Goal: Information Seeking & Learning: Learn about a topic

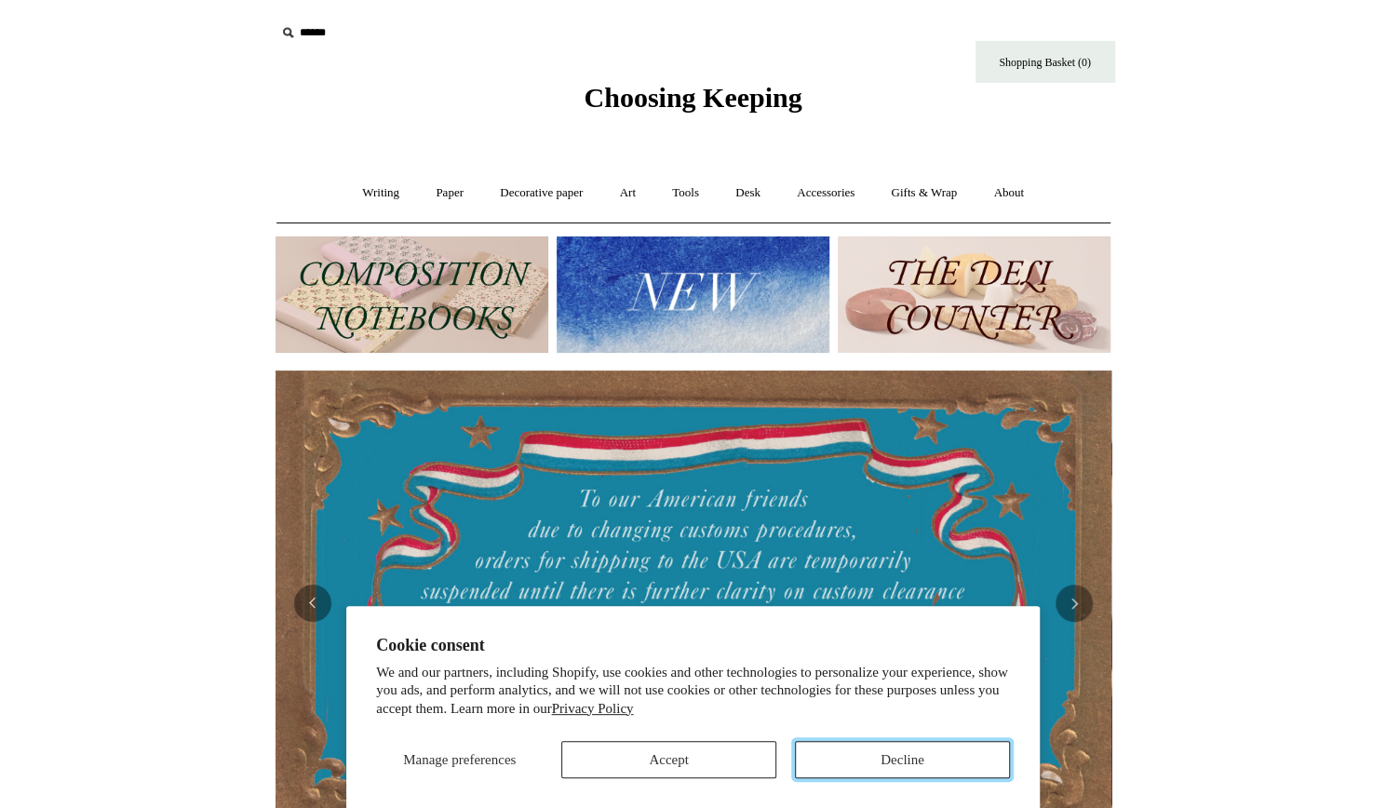
click at [866, 769] on button "Decline" at bounding box center [902, 759] width 215 height 37
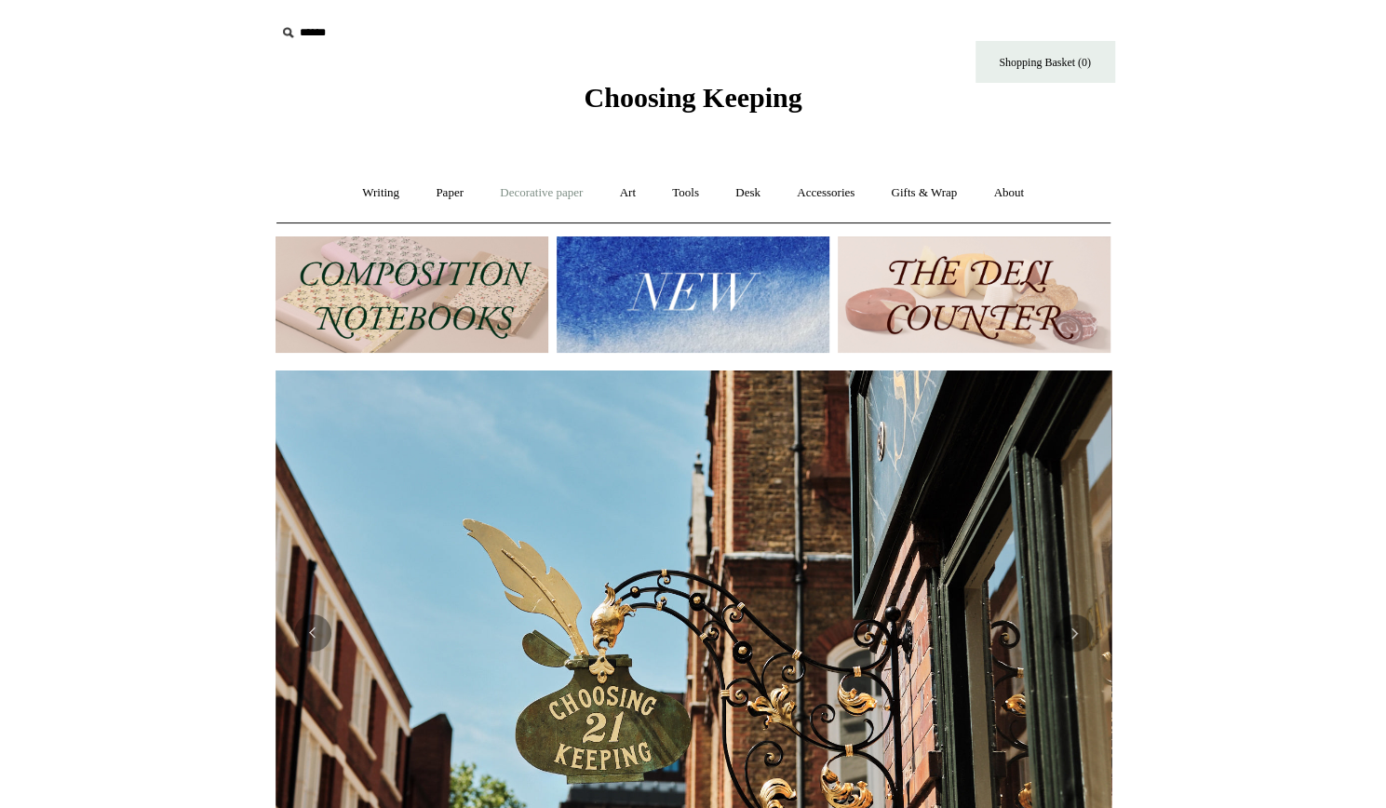
click at [555, 191] on link "Decorative paper +" at bounding box center [541, 192] width 116 height 49
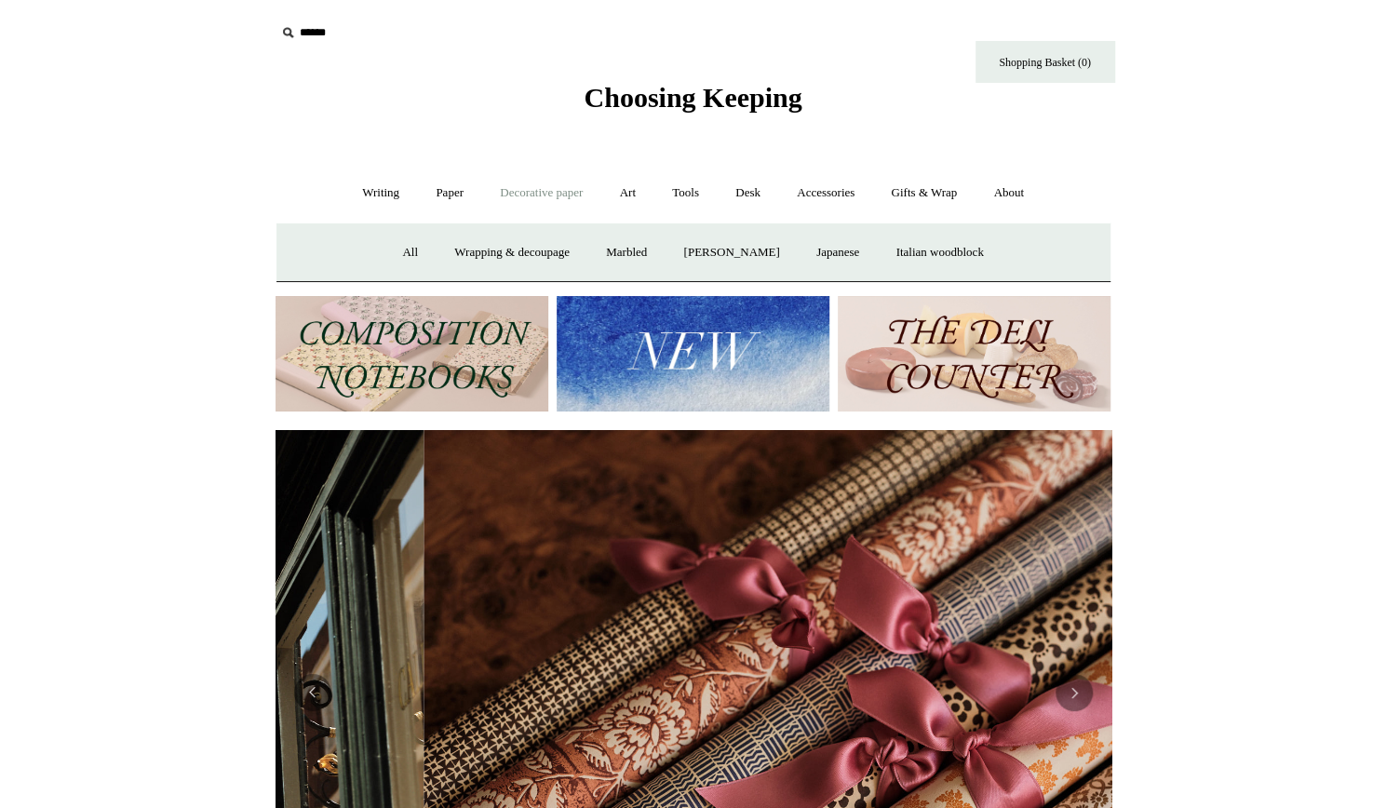
scroll to position [0, 1672]
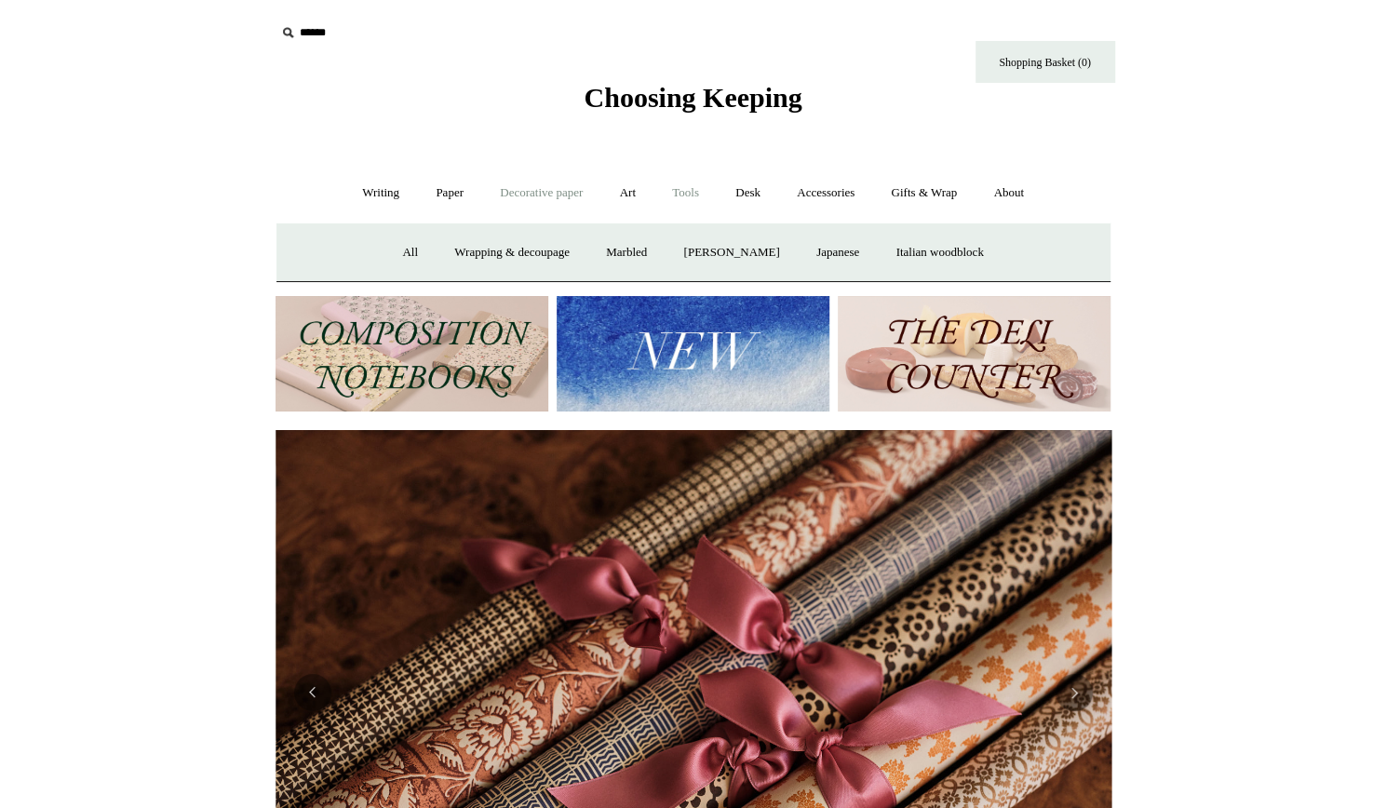
click at [691, 195] on link "Tools +" at bounding box center [685, 192] width 60 height 49
click at [586, 254] on link "Scissors" at bounding box center [587, 252] width 74 height 49
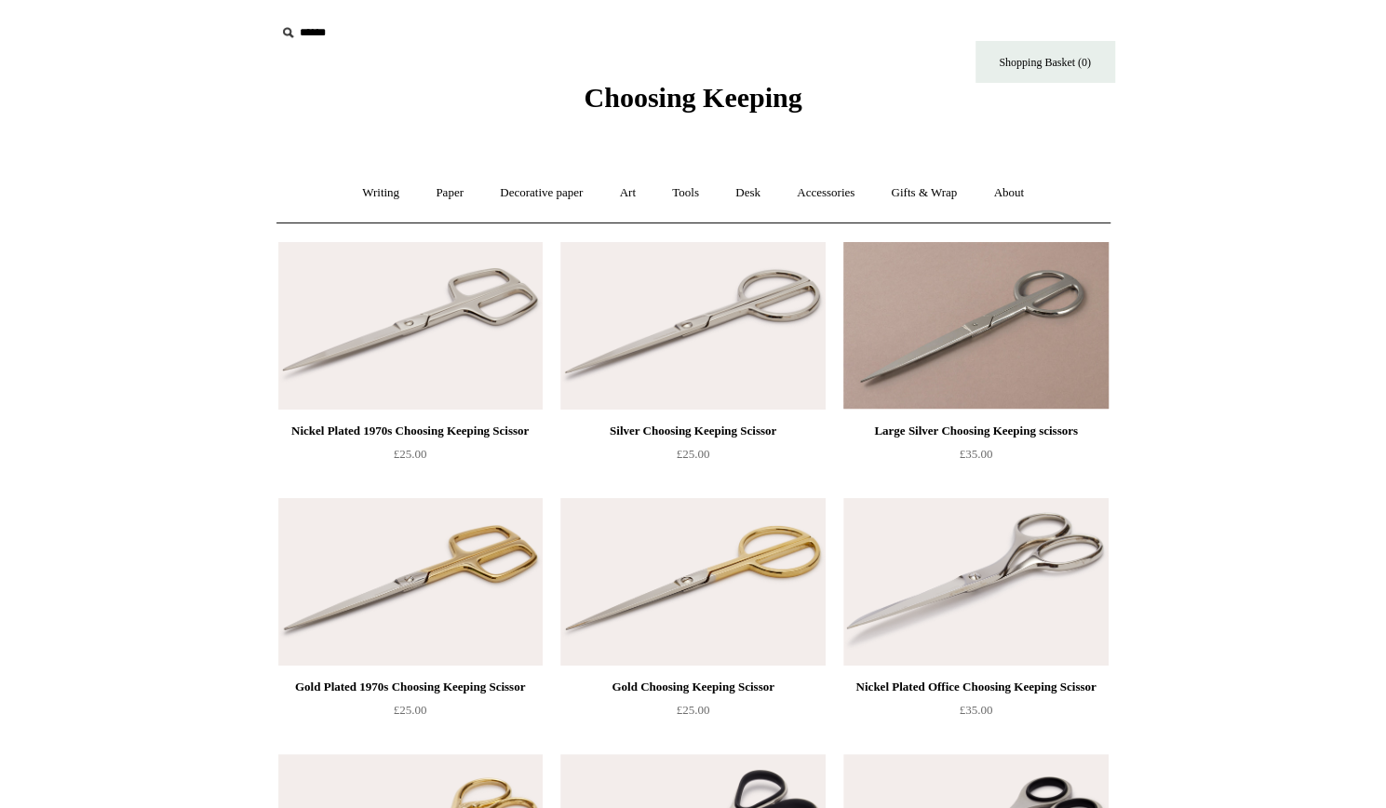
drag, startPoint x: 199, startPoint y: 390, endPoint x: 141, endPoint y: 416, distance: 64.2
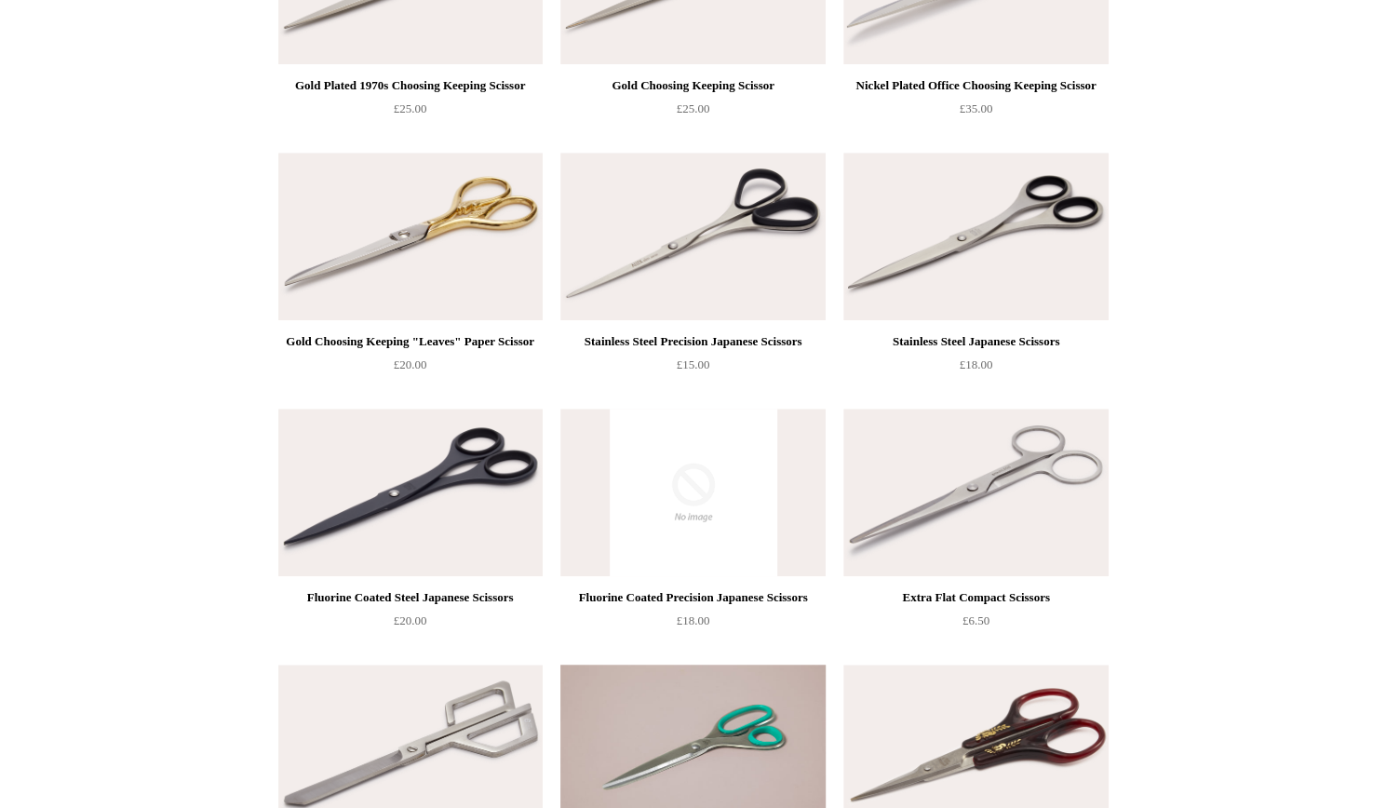
click at [141, 416] on html "Menu Choosing Keeping * Shipping Information Shopping Basket (0) * ⤺ + +" at bounding box center [693, 438] width 1386 height 2078
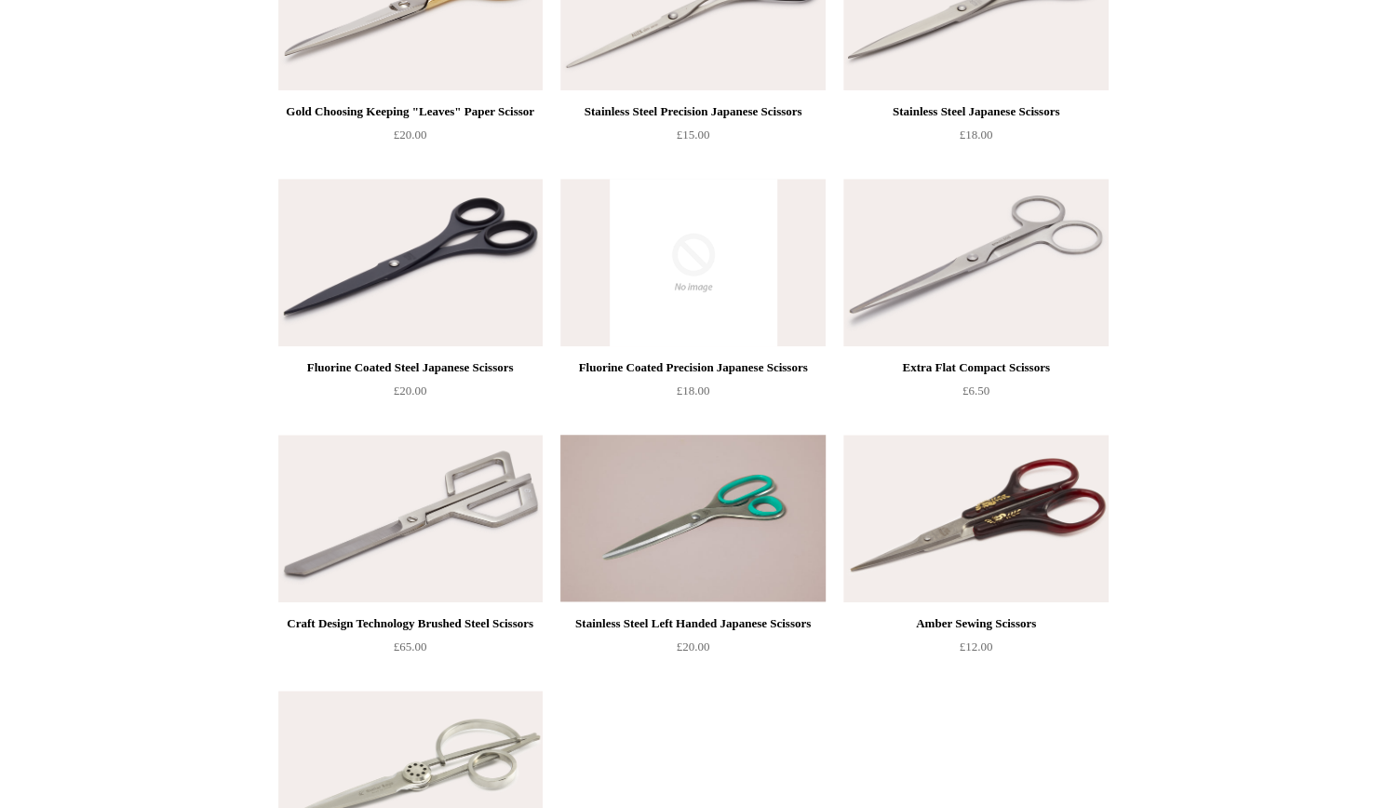
scroll to position [830, 0]
click at [284, 299] on img at bounding box center [410, 264] width 264 height 168
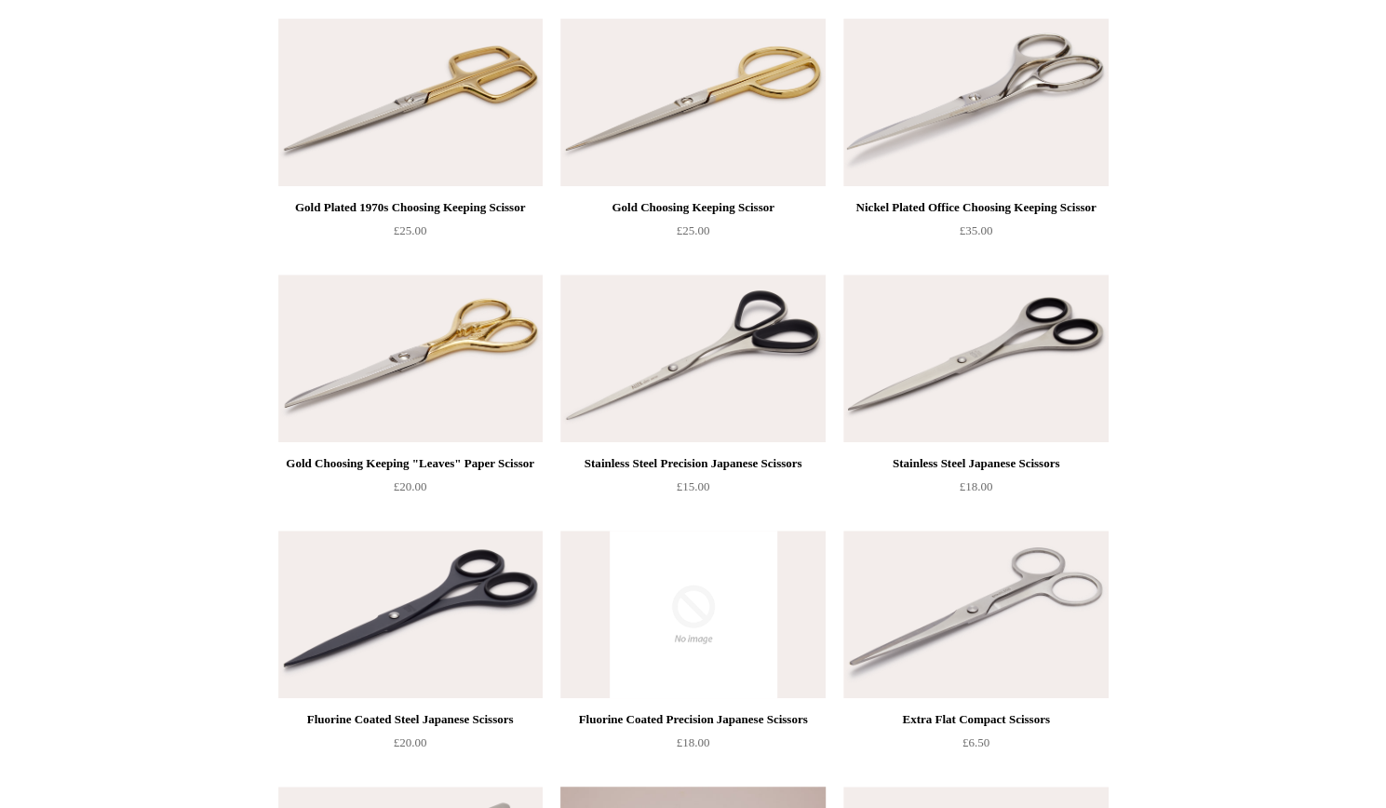
scroll to position [472, 0]
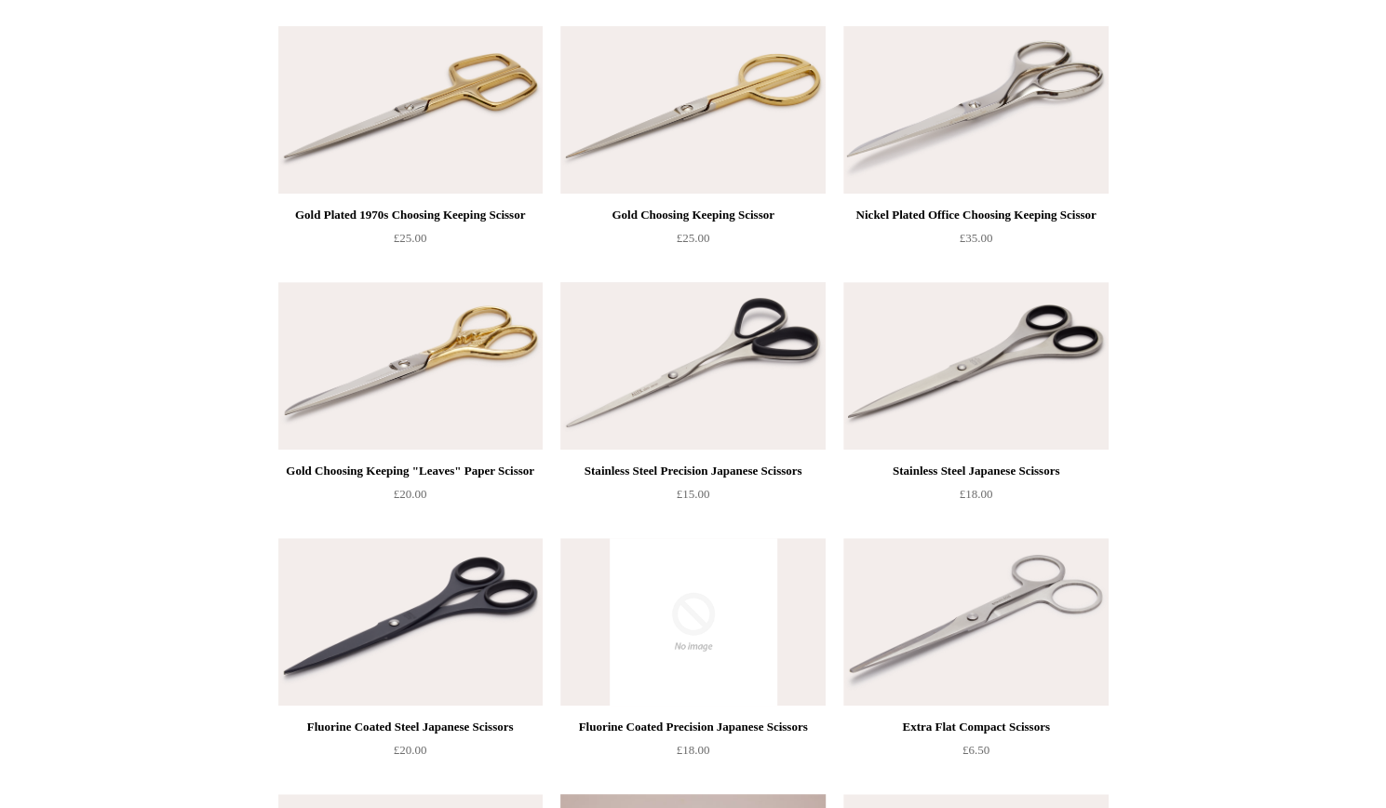
click at [705, 339] on img at bounding box center [692, 366] width 264 height 168
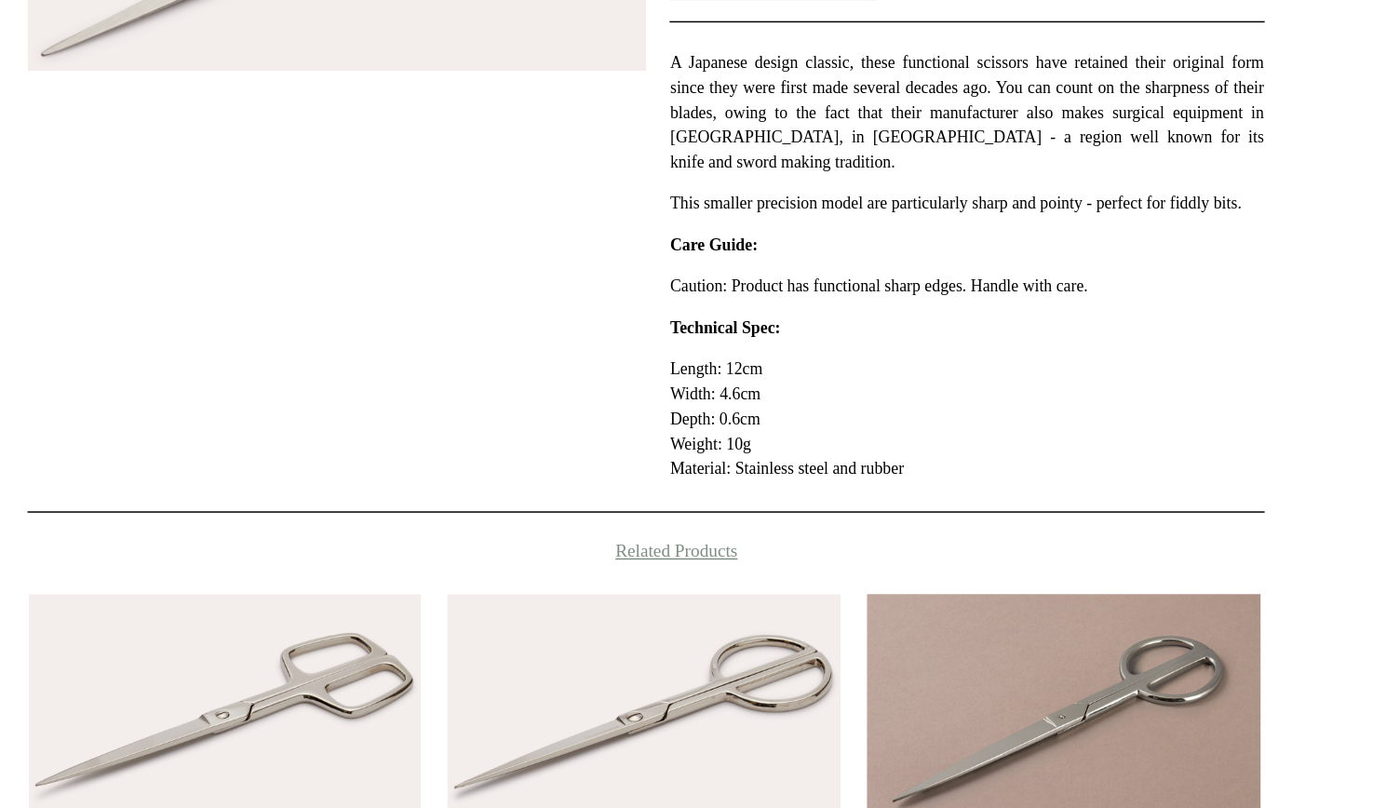
scroll to position [189, 0]
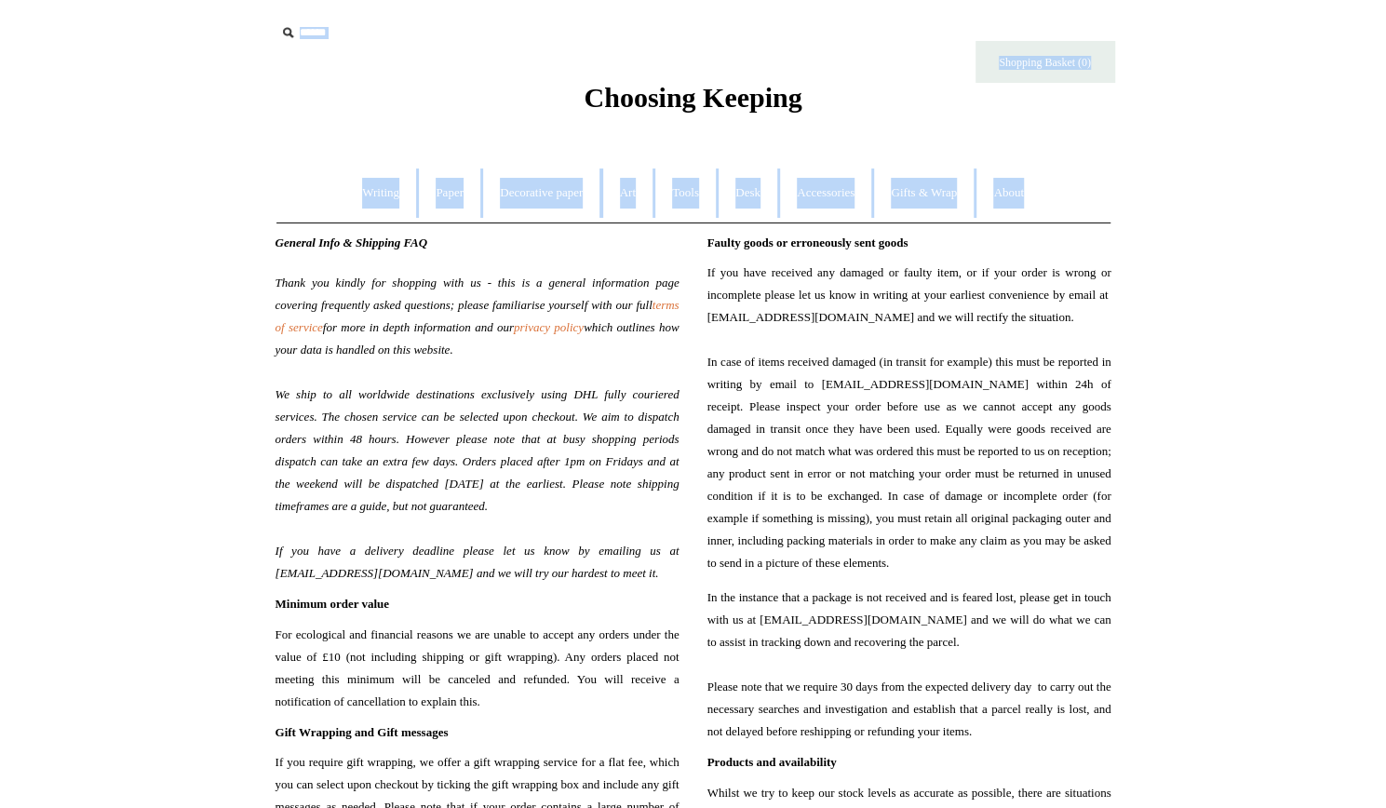
drag, startPoint x: 1161, startPoint y: 206, endPoint x: 1210, endPoint y: -81, distance: 290.9
